Goal: Information Seeking & Learning: Learn about a topic

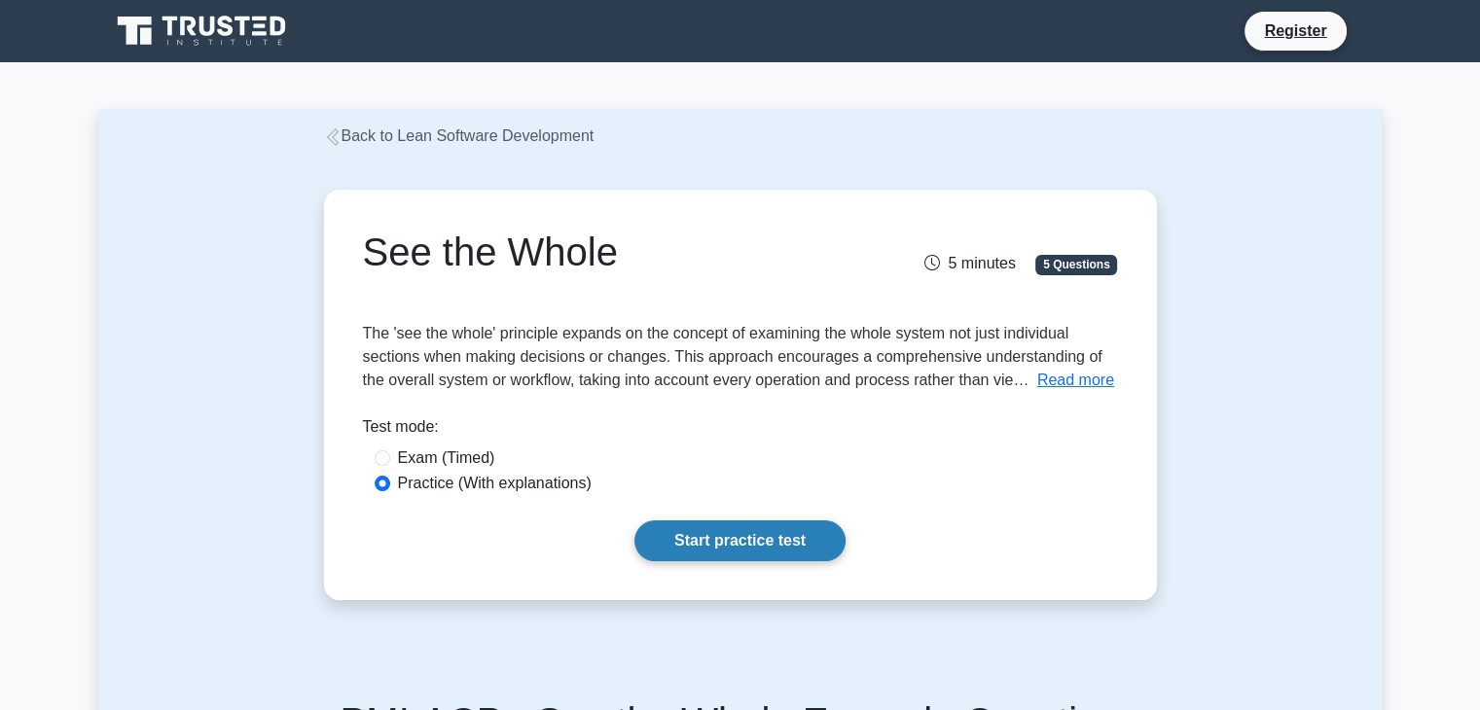
click at [706, 536] on link "Start practice test" at bounding box center [739, 541] width 211 height 41
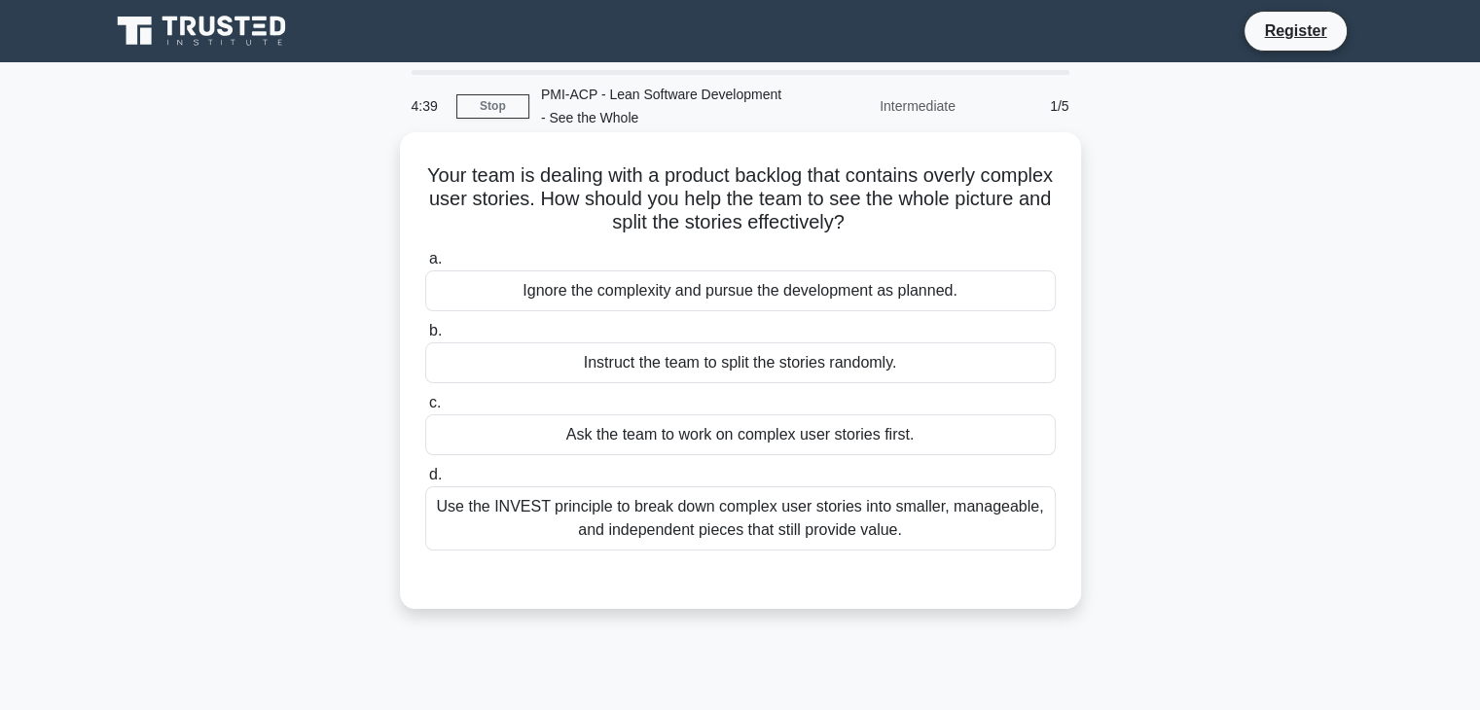
click at [848, 527] on div "Use the INVEST principle to break down complex user stories into smaller, manag…" at bounding box center [740, 519] width 631 height 64
click at [425, 482] on input "d. Use the INVEST principle to break down complex user stories into smaller, ma…" at bounding box center [425, 475] width 0 height 13
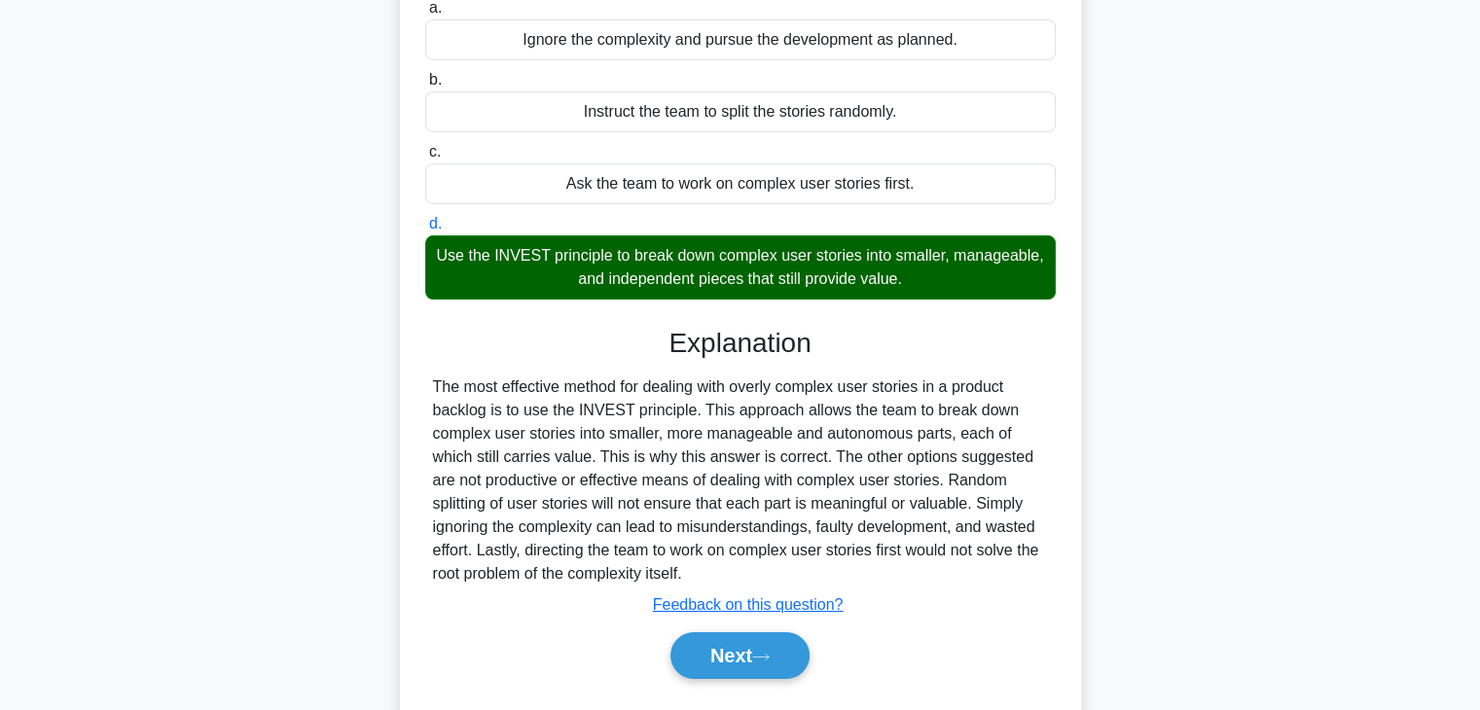
scroll to position [342, 0]
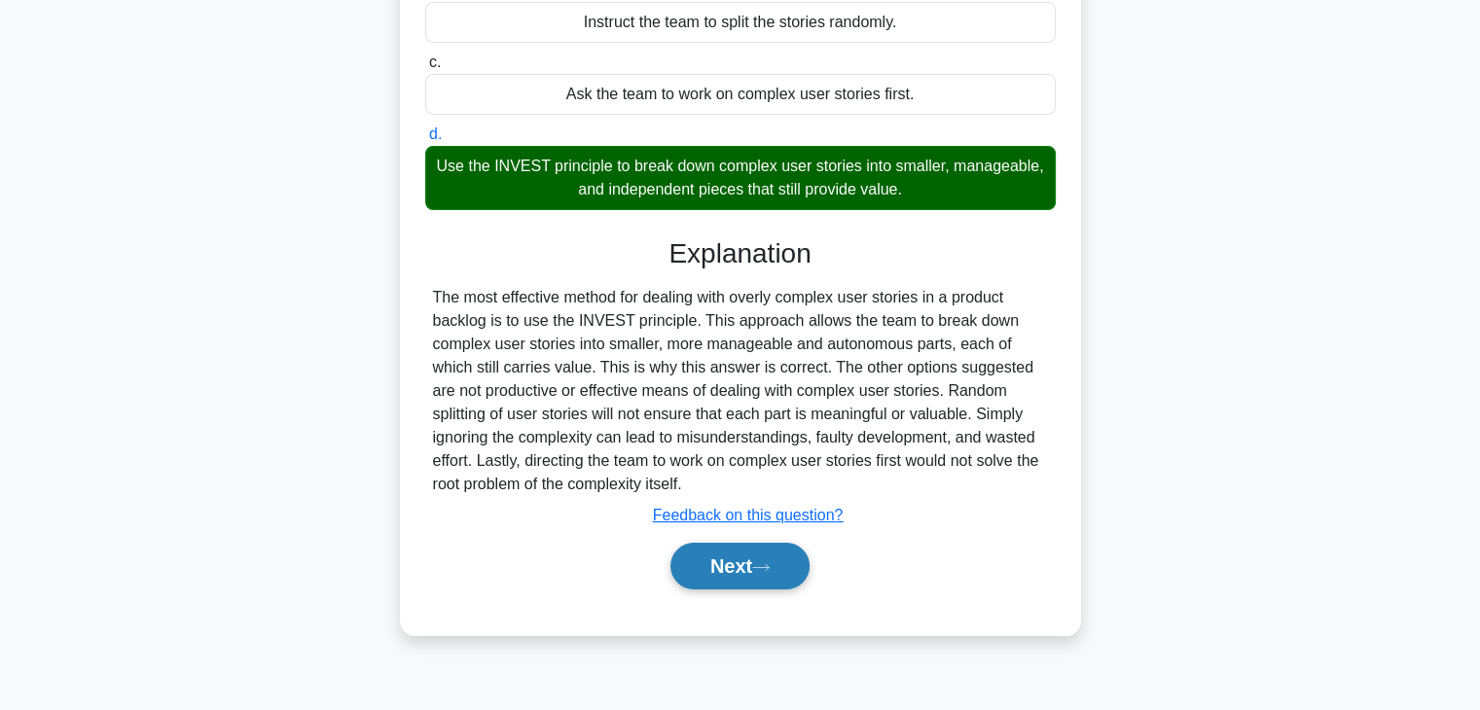
click at [757, 577] on button "Next" at bounding box center [739, 566] width 139 height 47
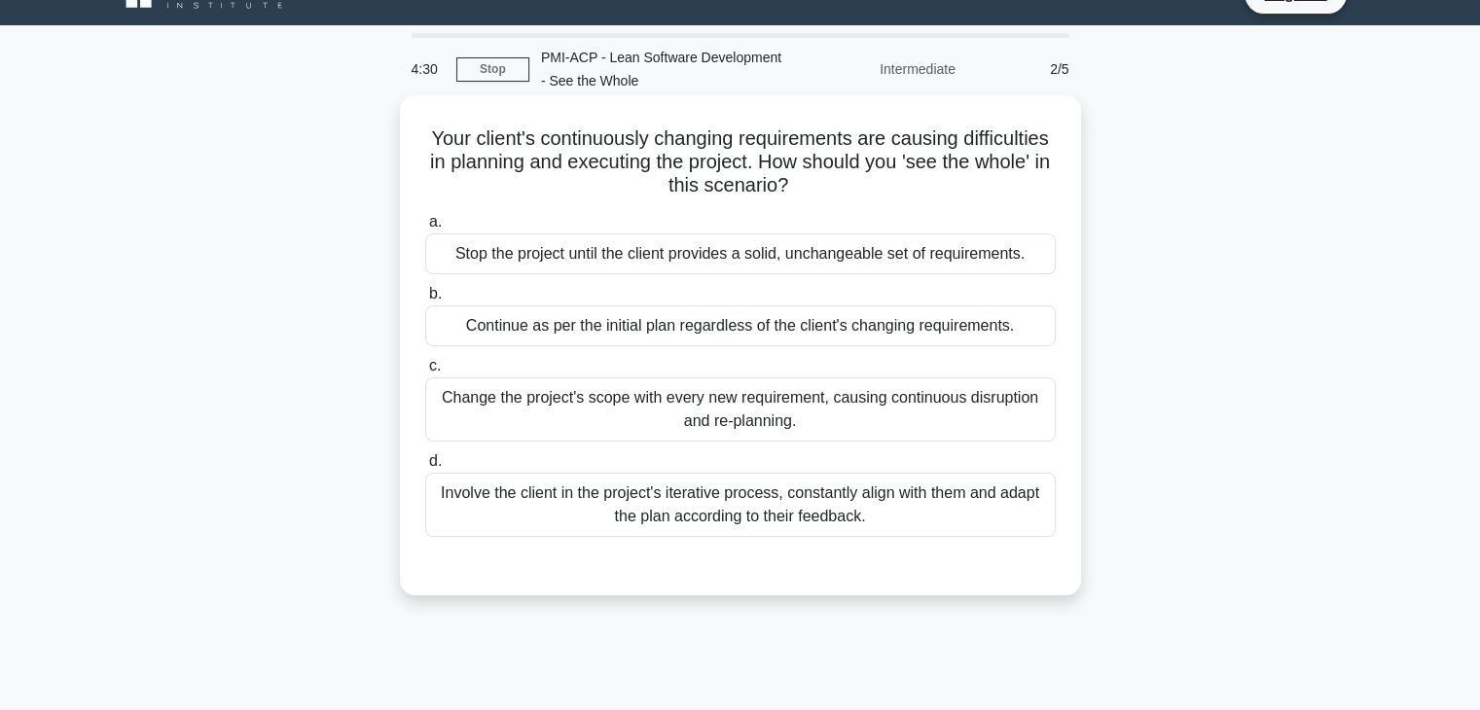
scroll to position [0, 0]
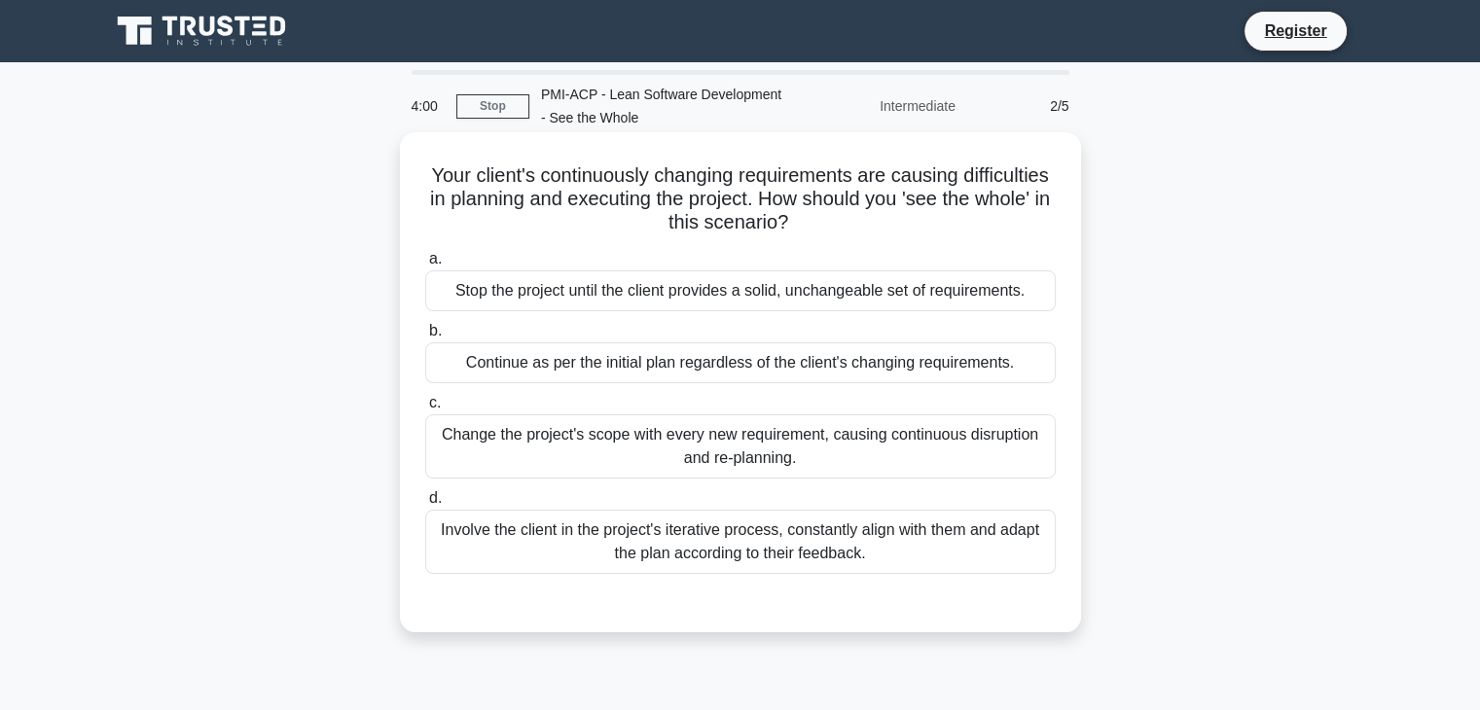
click at [873, 542] on div "Involve the client in the project's iterative process, constantly align with th…" at bounding box center [740, 542] width 631 height 64
click at [425, 505] on input "d. Involve the client in the project's iterative process, constantly align with…" at bounding box center [425, 498] width 0 height 13
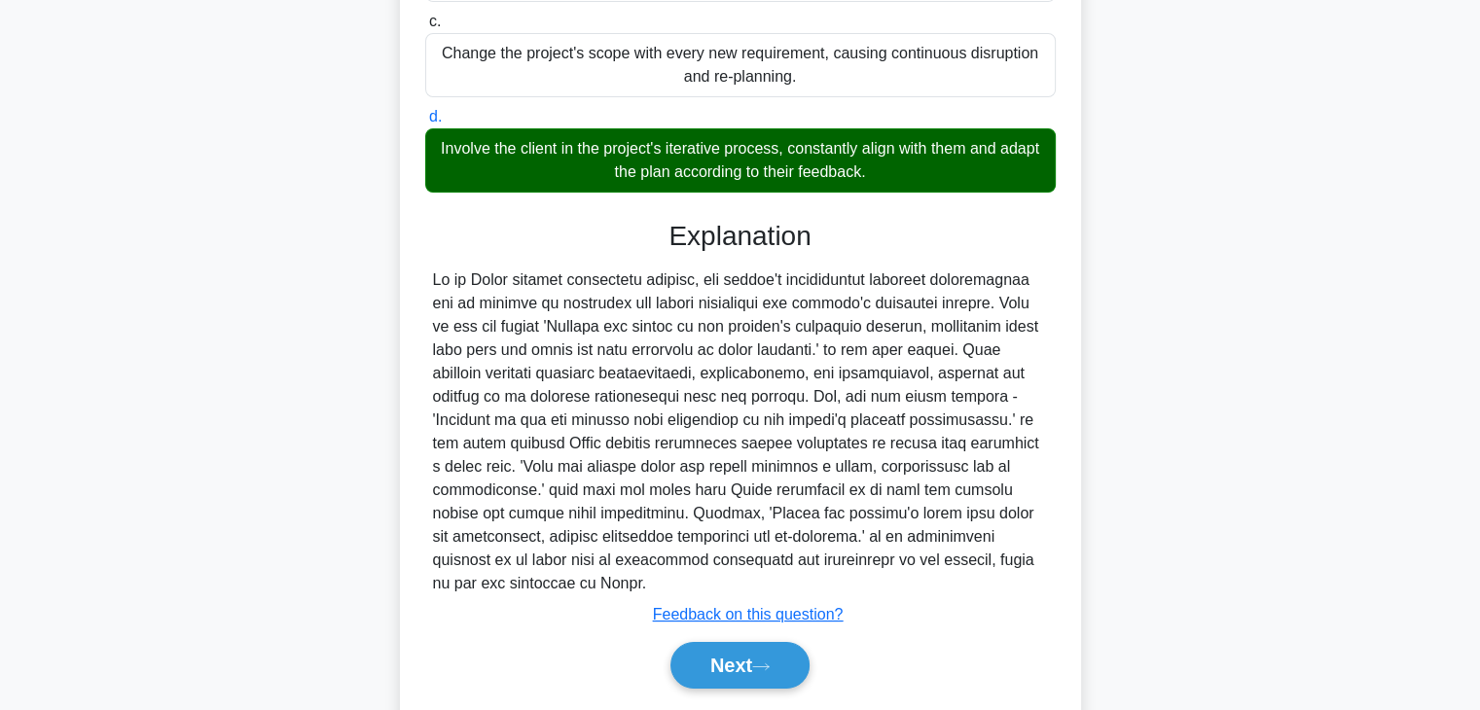
scroll to position [418, 0]
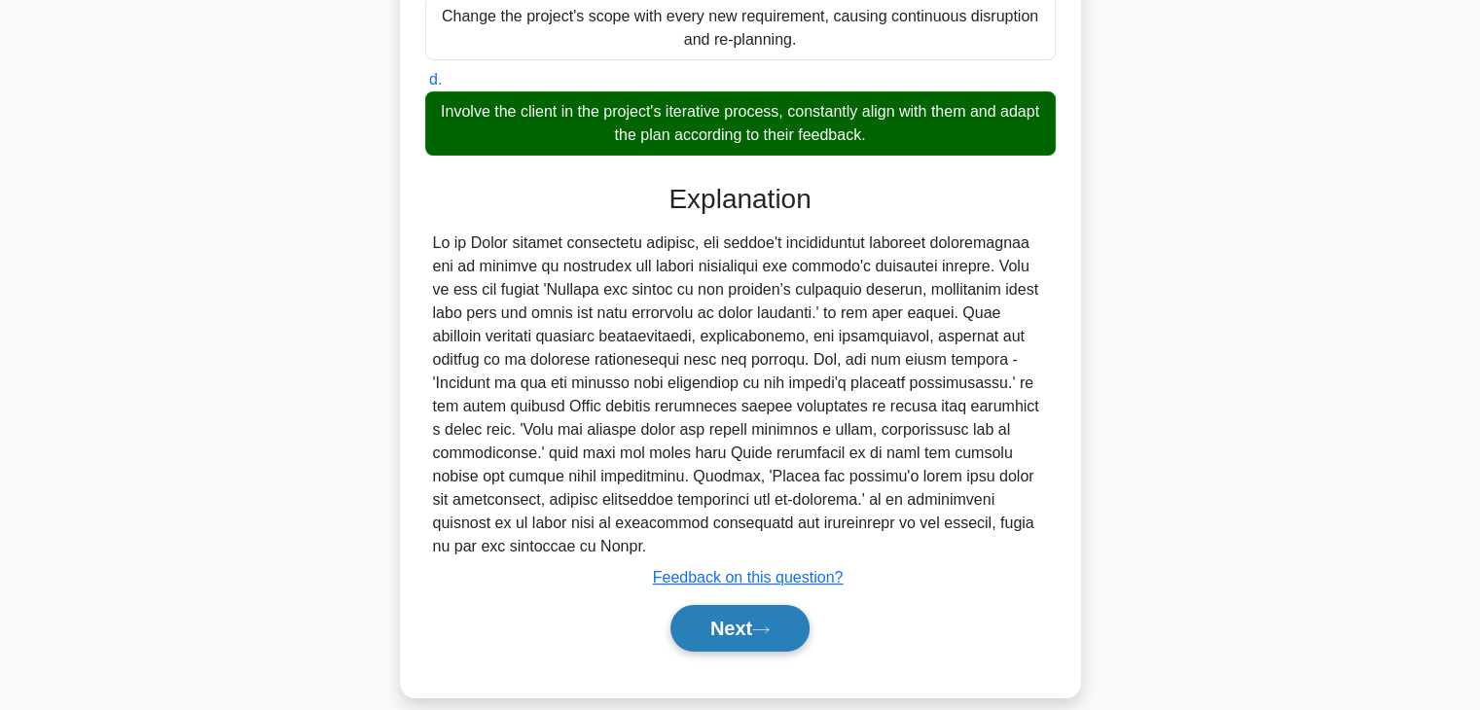
click at [736, 605] on button "Next" at bounding box center [739, 628] width 139 height 47
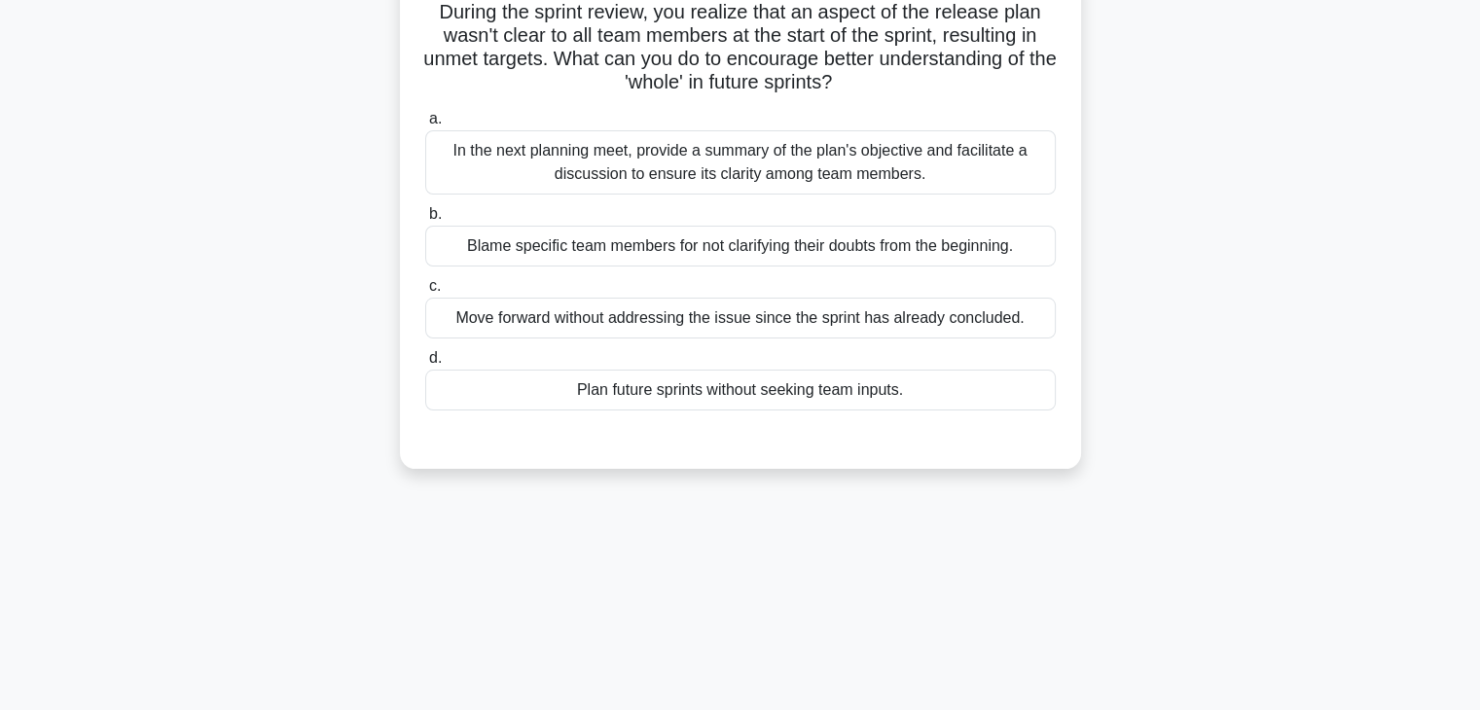
scroll to position [0, 0]
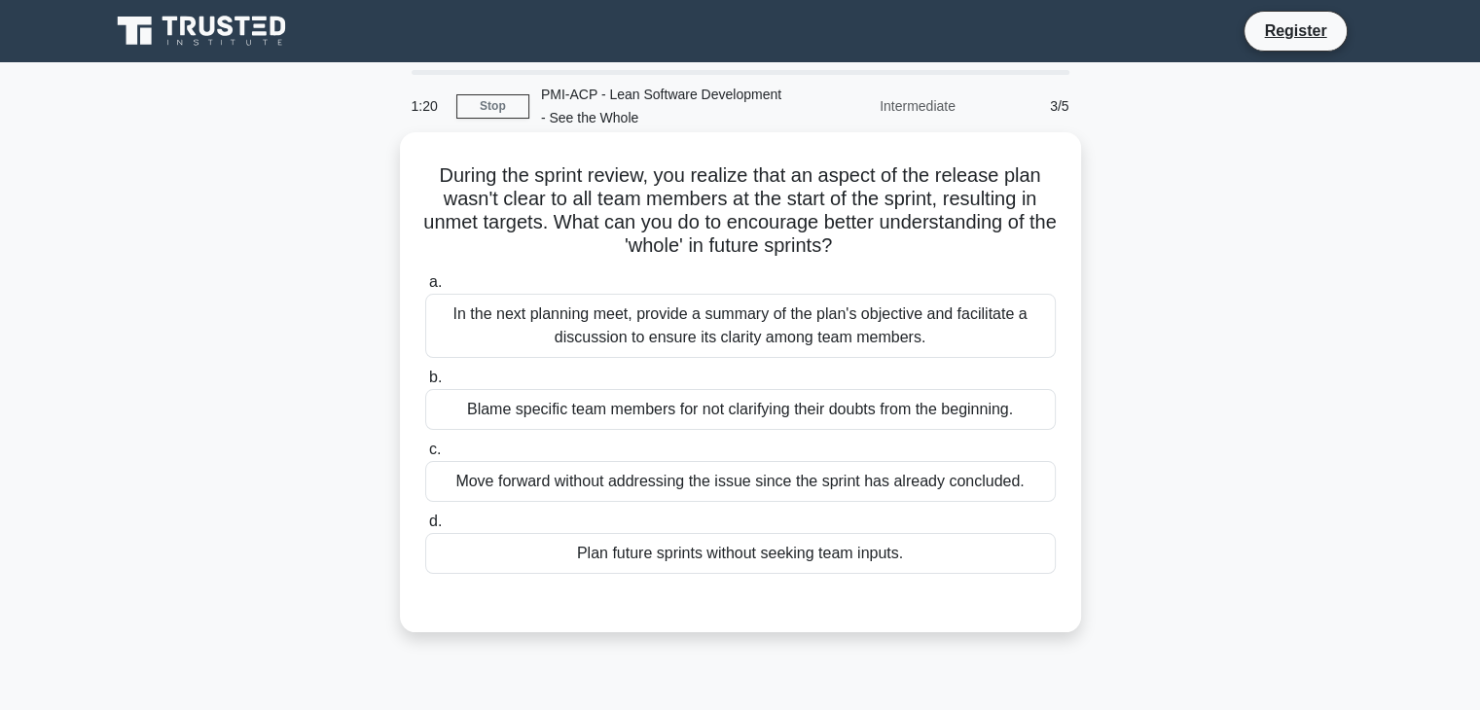
click at [747, 336] on div "In the next planning meet, provide a summary of the plan's objective and facili…" at bounding box center [740, 326] width 631 height 64
click at [425, 289] on input "a. In the next planning meet, provide a summary of the plan's objective and fac…" at bounding box center [425, 282] width 0 height 13
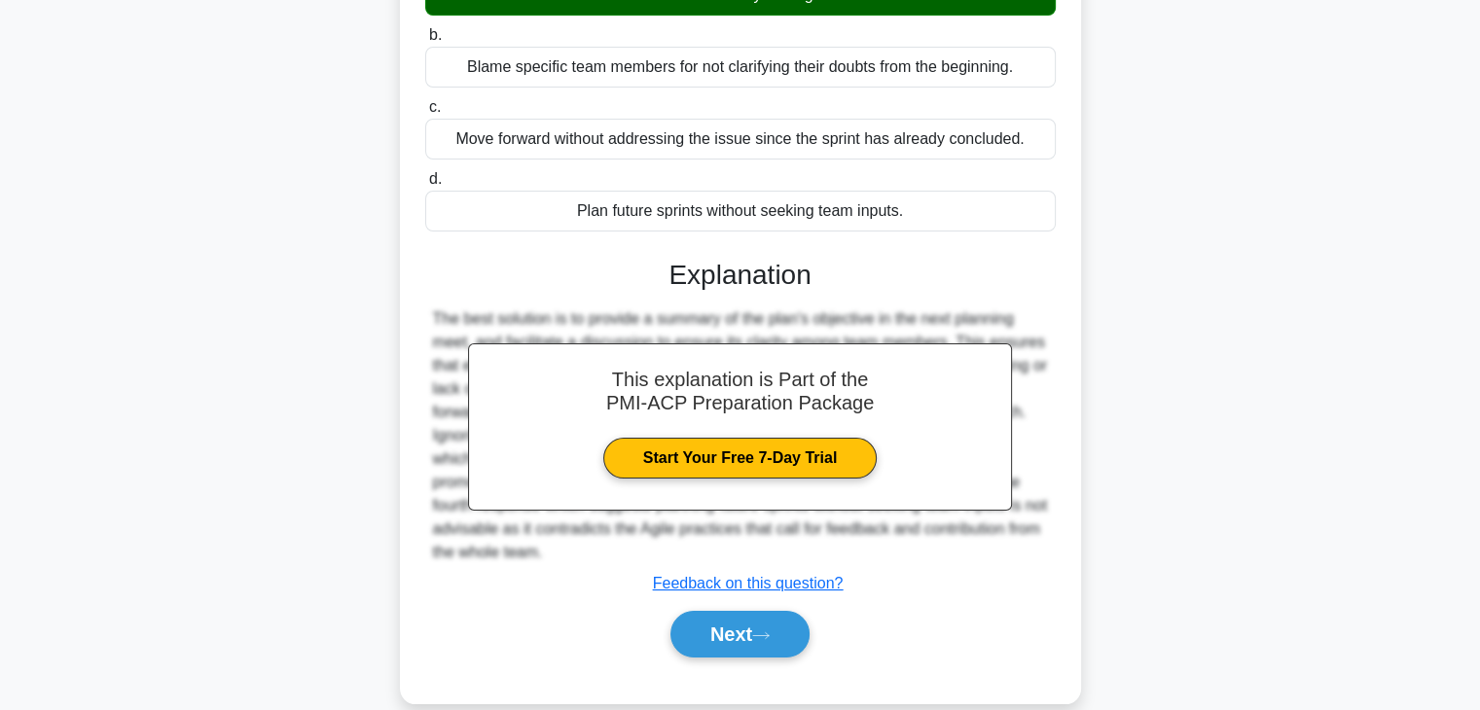
scroll to position [372, 0]
